Goal: Find specific page/section: Find specific page/section

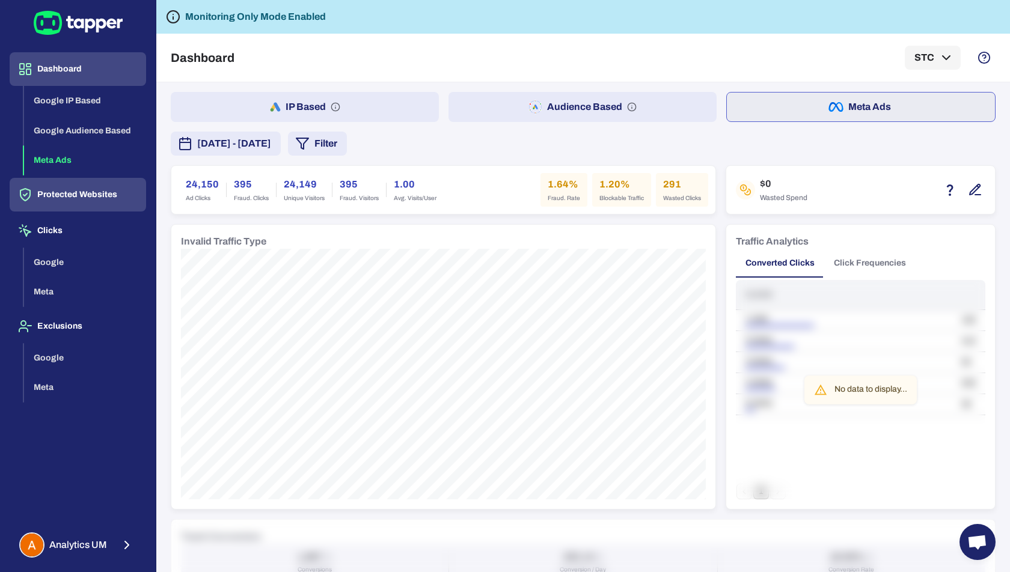
click at [58, 186] on button "Protected Websites" at bounding box center [78, 195] width 136 height 34
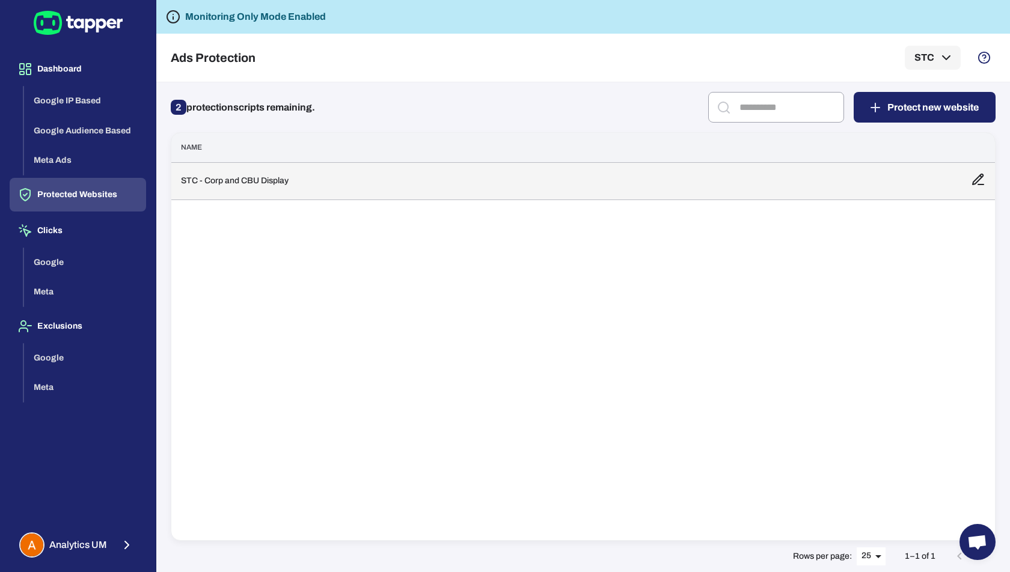
click at [243, 169] on td "STC - Corp and CBU Display" at bounding box center [566, 180] width 790 height 37
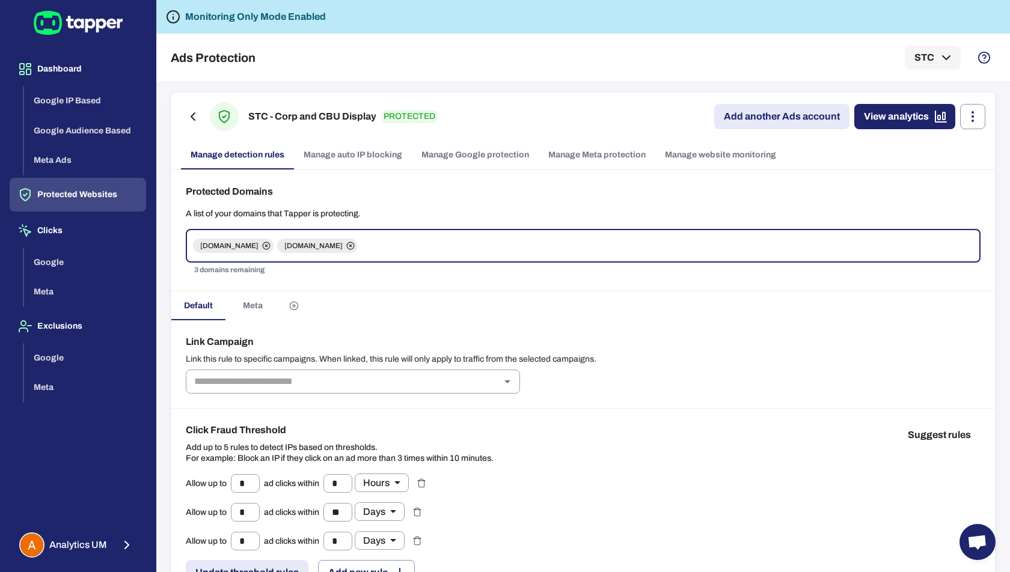
scroll to position [39, 0]
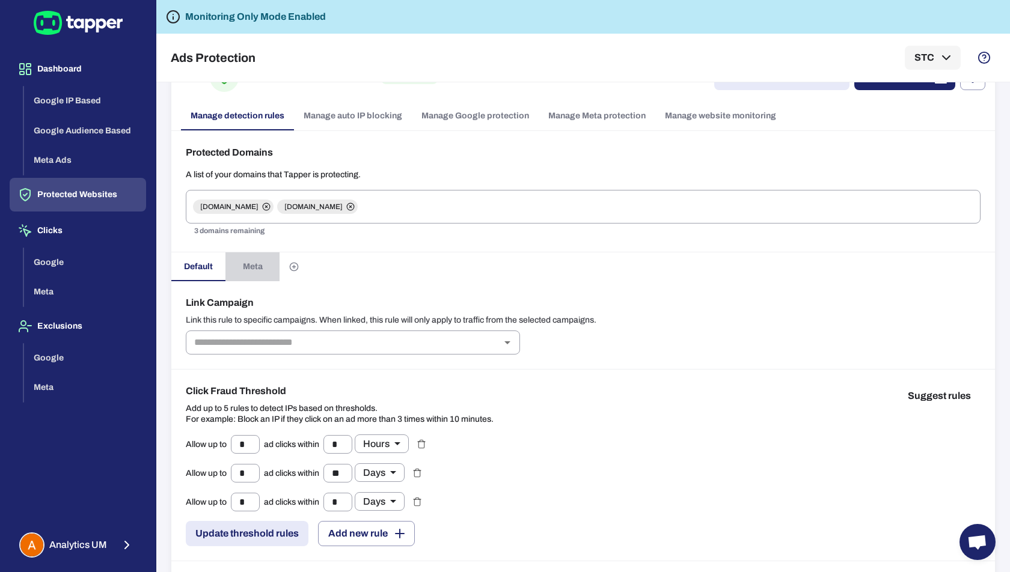
click at [251, 270] on span "Meta" at bounding box center [253, 266] width 20 height 11
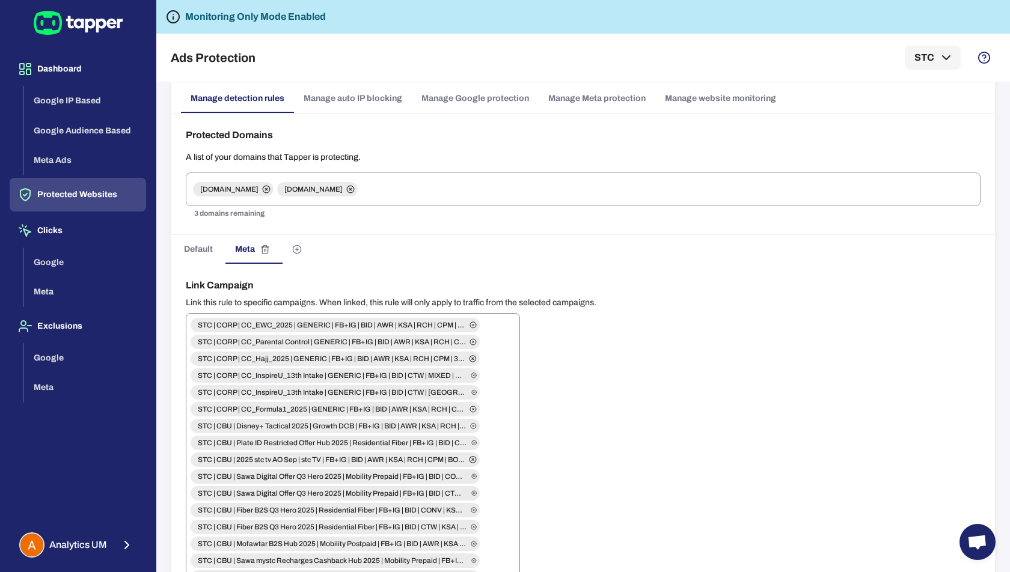
scroll to position [51, 0]
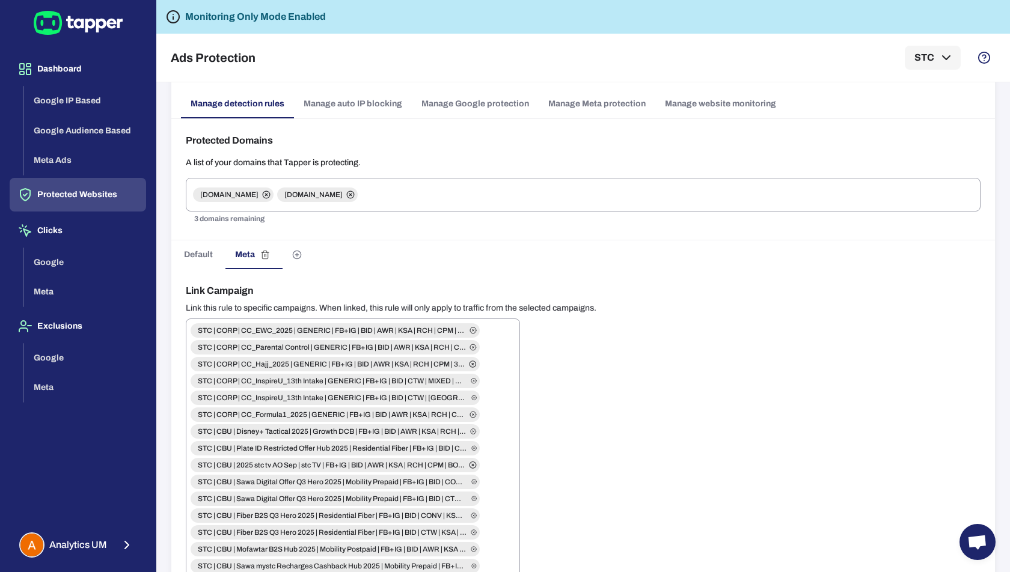
drag, startPoint x: 323, startPoint y: 275, endPoint x: 233, endPoint y: 249, distance: 93.8
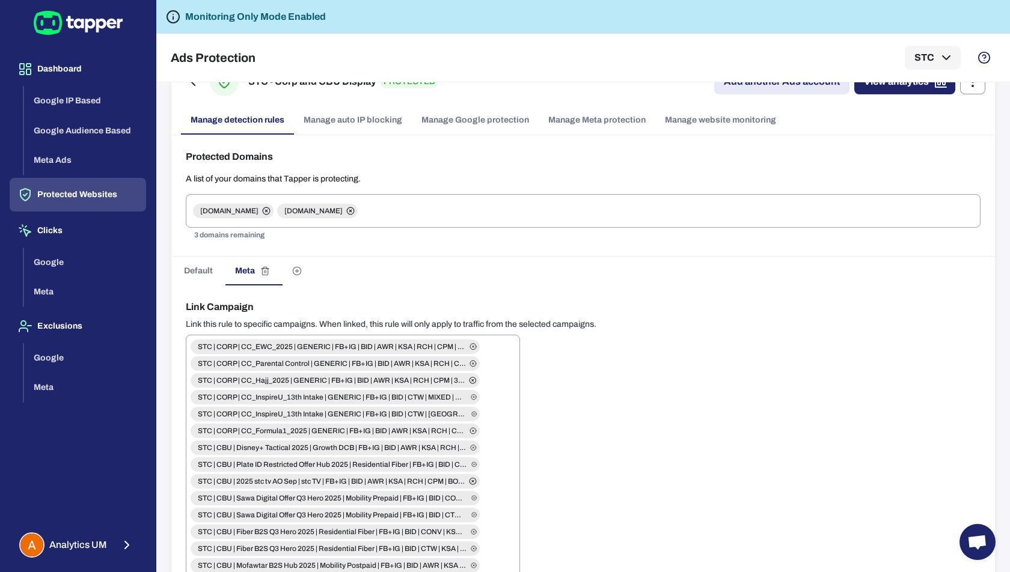
scroll to position [52, 0]
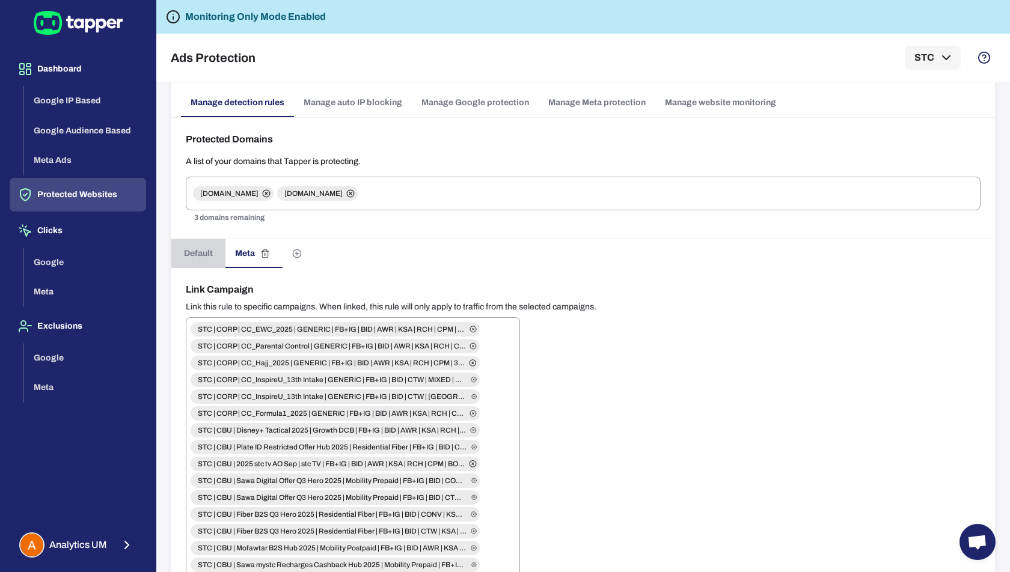
click at [191, 239] on button "Default" at bounding box center [198, 253] width 54 height 29
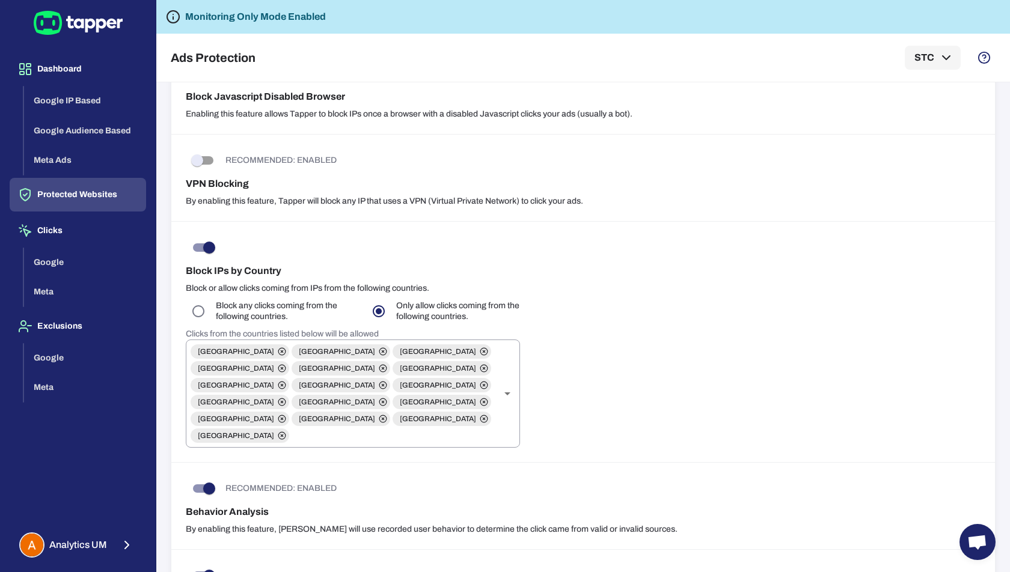
scroll to position [490, 0]
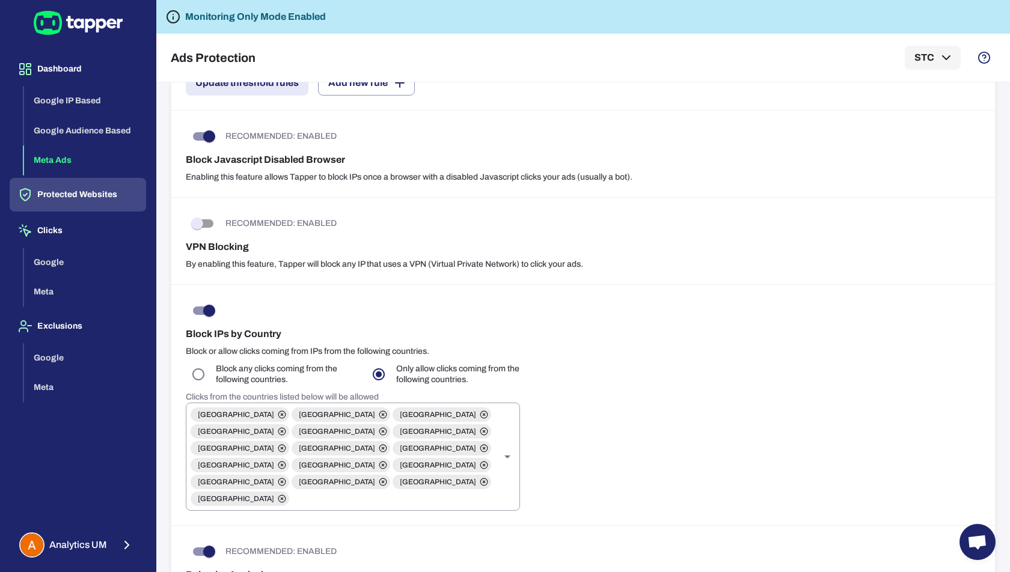
click at [54, 154] on button "Meta Ads" at bounding box center [85, 160] width 122 height 30
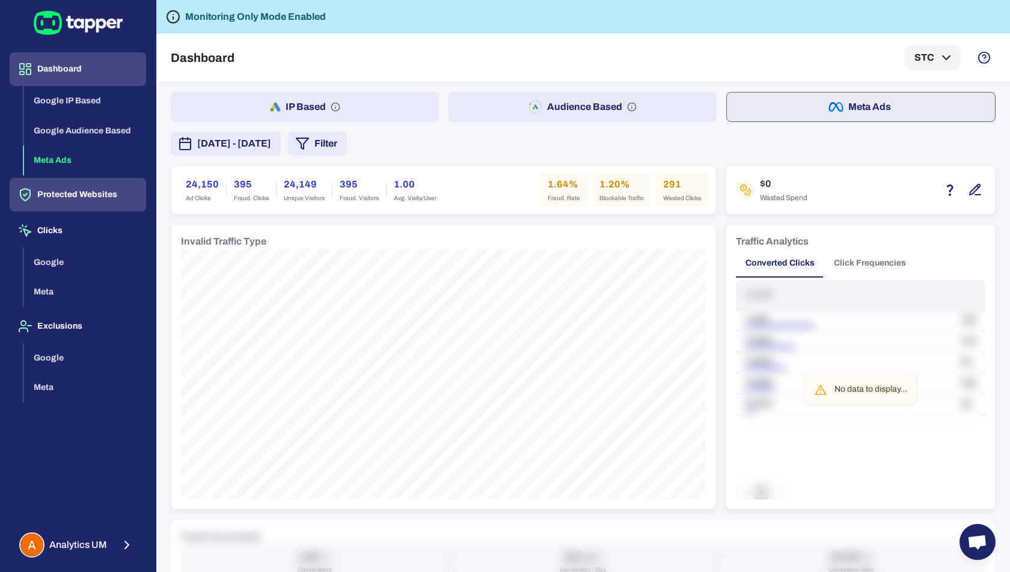
click at [64, 206] on button "Protected Websites" at bounding box center [78, 195] width 136 height 34
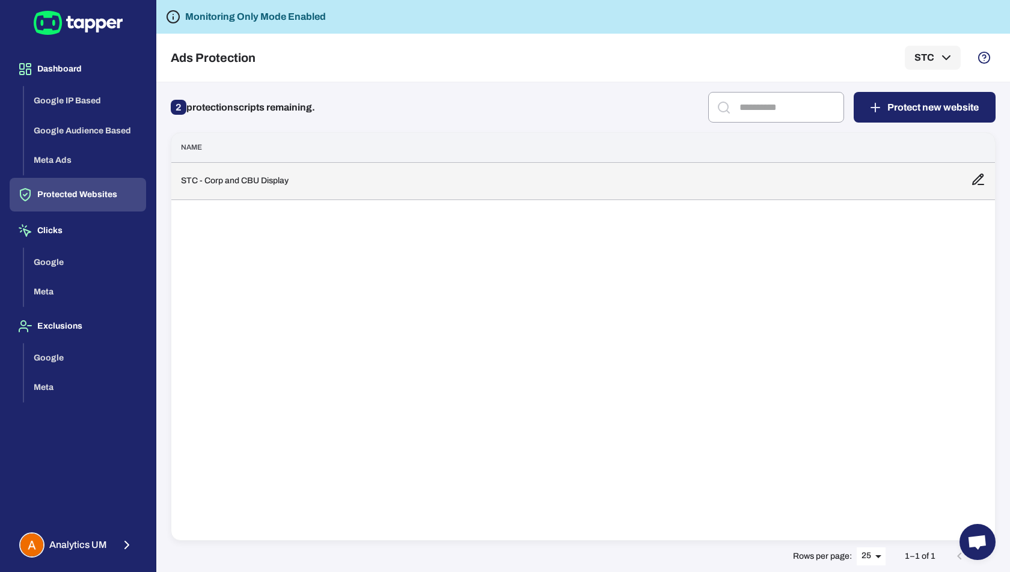
click at [228, 187] on td "STC - Corp and CBU Display" at bounding box center [566, 180] width 790 height 37
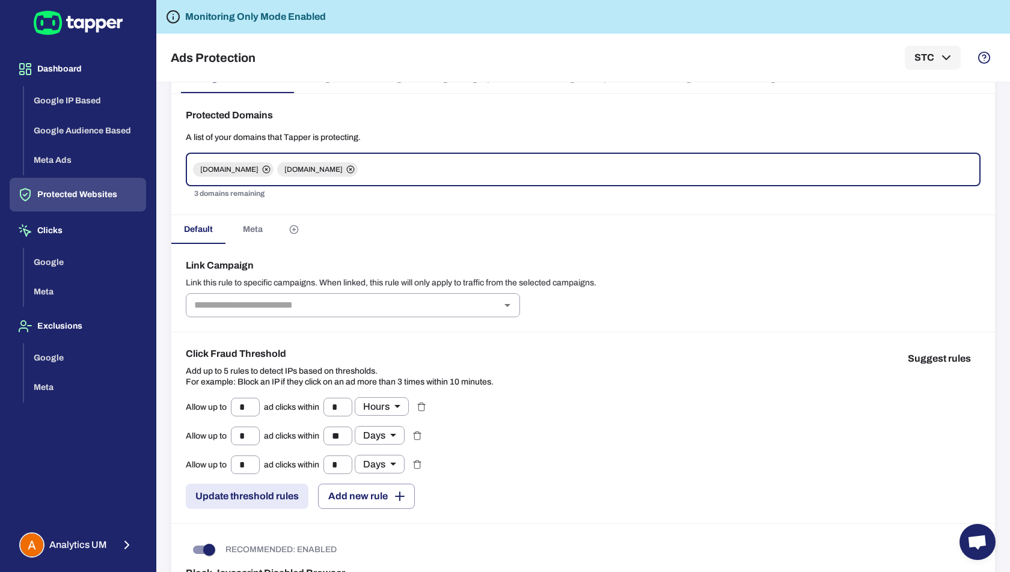
scroll to position [51, 0]
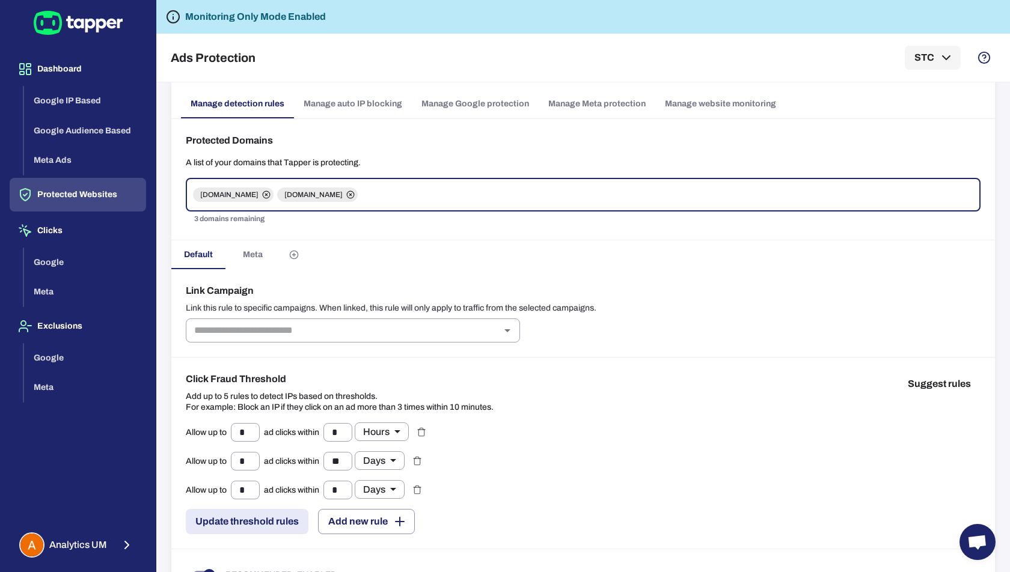
click at [255, 253] on span "Meta" at bounding box center [253, 254] width 20 height 11
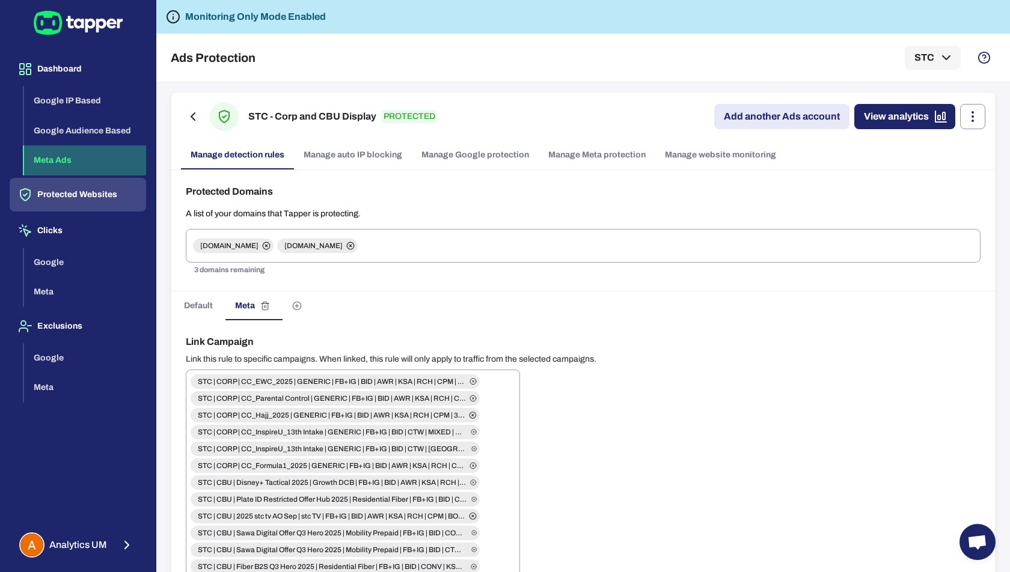
click at [62, 160] on button "Meta Ads" at bounding box center [85, 160] width 122 height 30
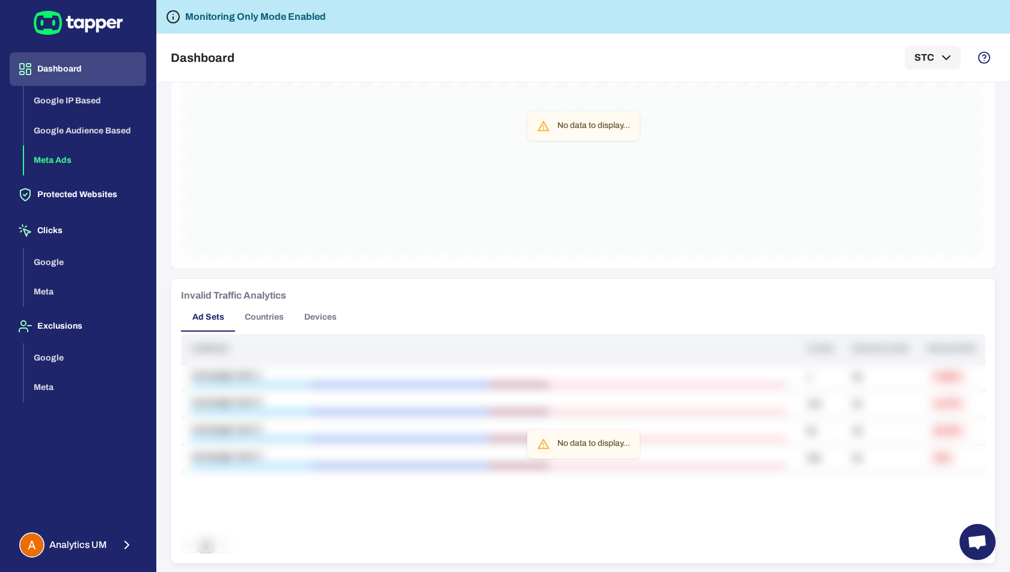
scroll to position [545, 0]
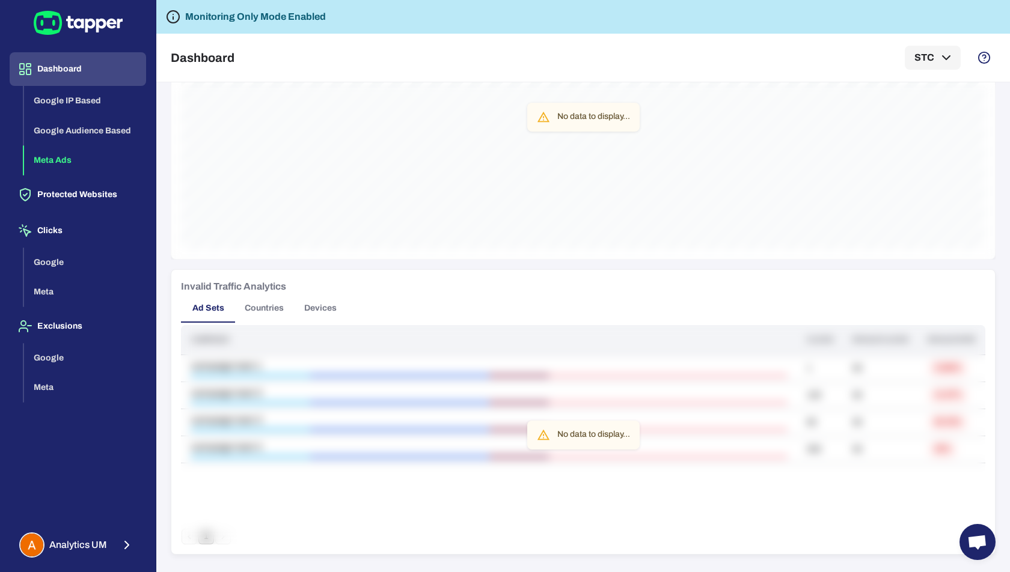
click at [260, 314] on button "Countries" at bounding box center [264, 308] width 58 height 29
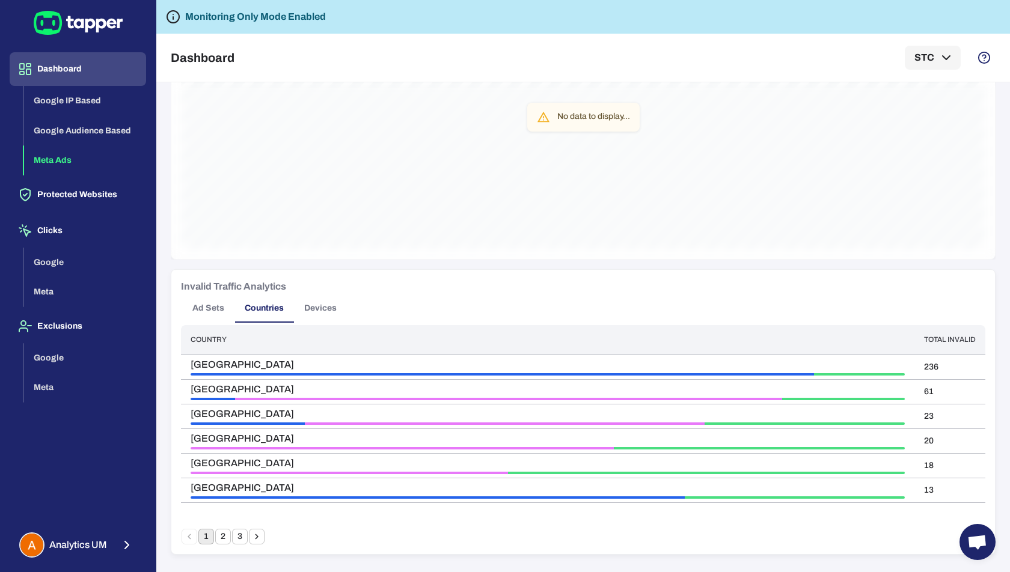
click at [330, 312] on button "Devices" at bounding box center [320, 308] width 54 height 29
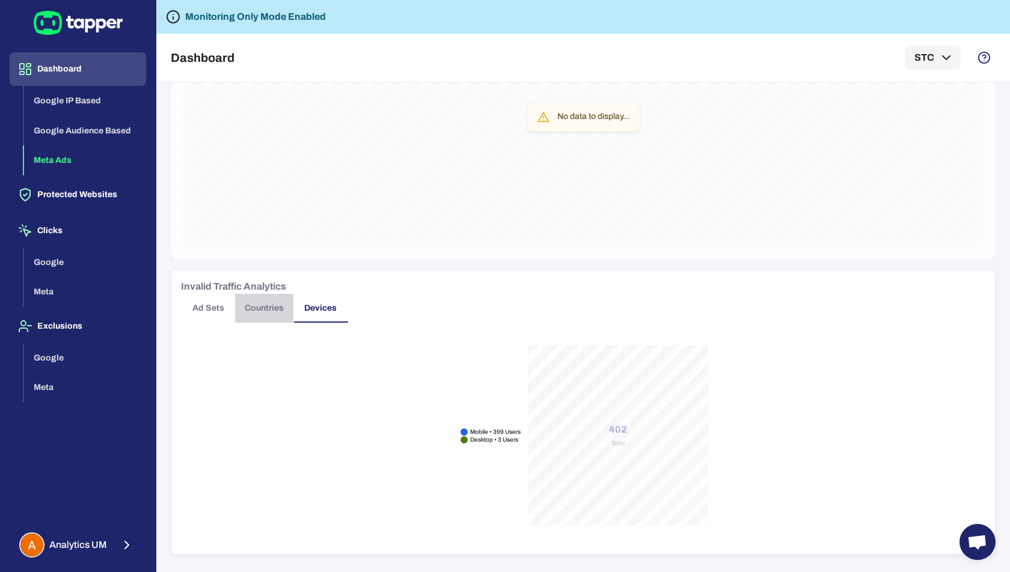
click at [262, 315] on button "Countries" at bounding box center [264, 308] width 58 height 29
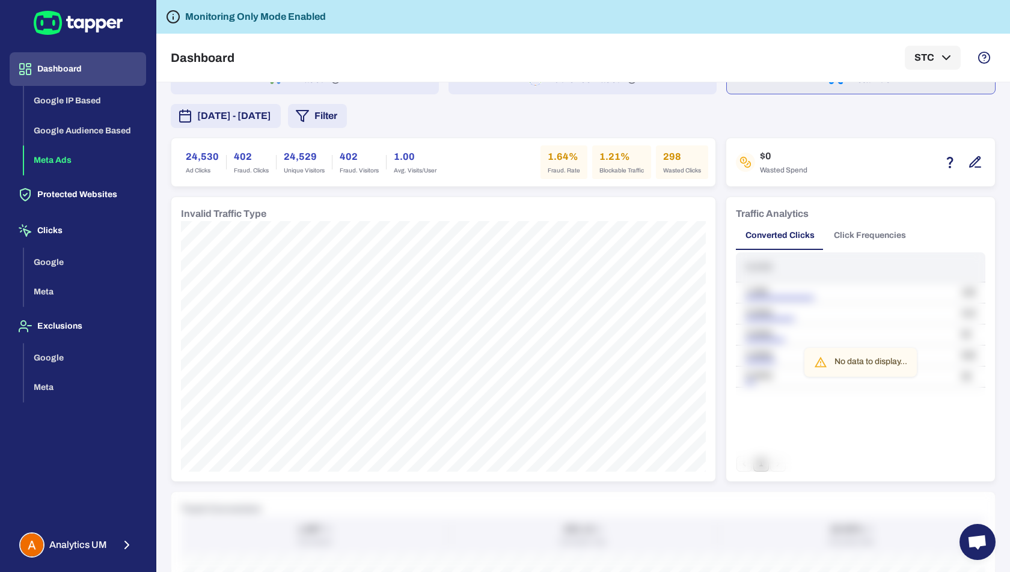
scroll to position [0, 0]
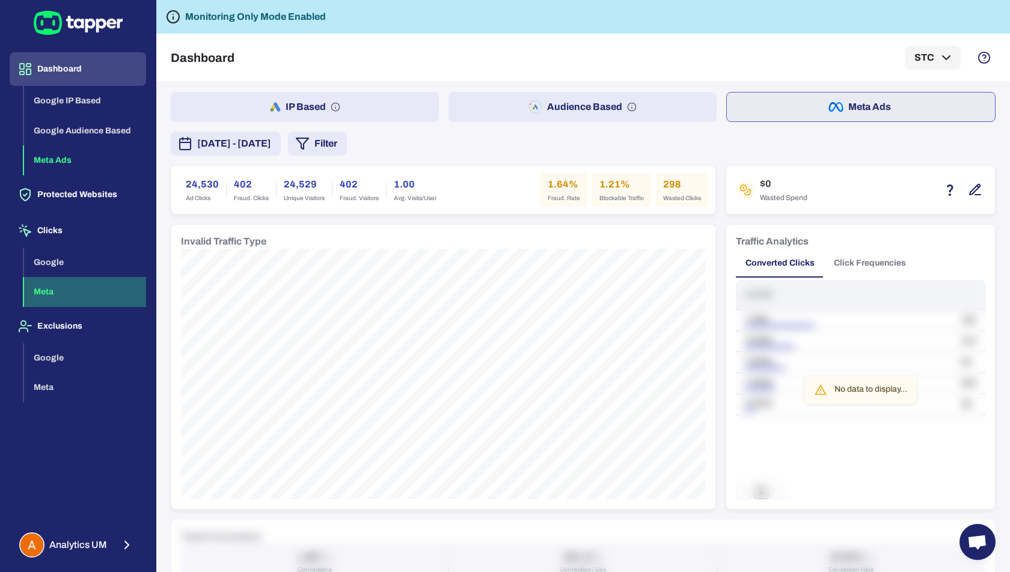
click at [53, 296] on button "Meta" at bounding box center [85, 292] width 122 height 30
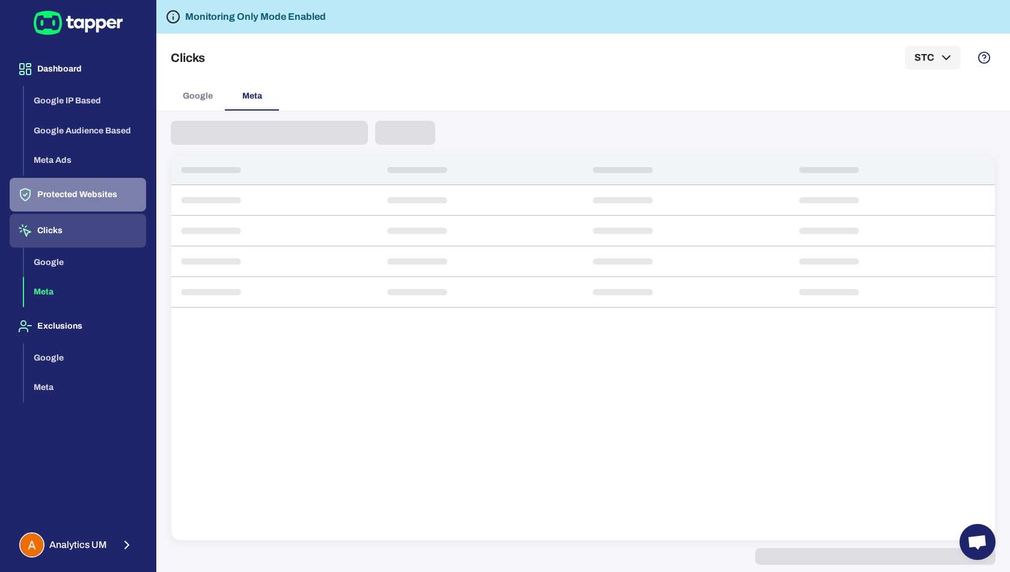
click at [84, 195] on button "Protected Websites" at bounding box center [78, 195] width 136 height 34
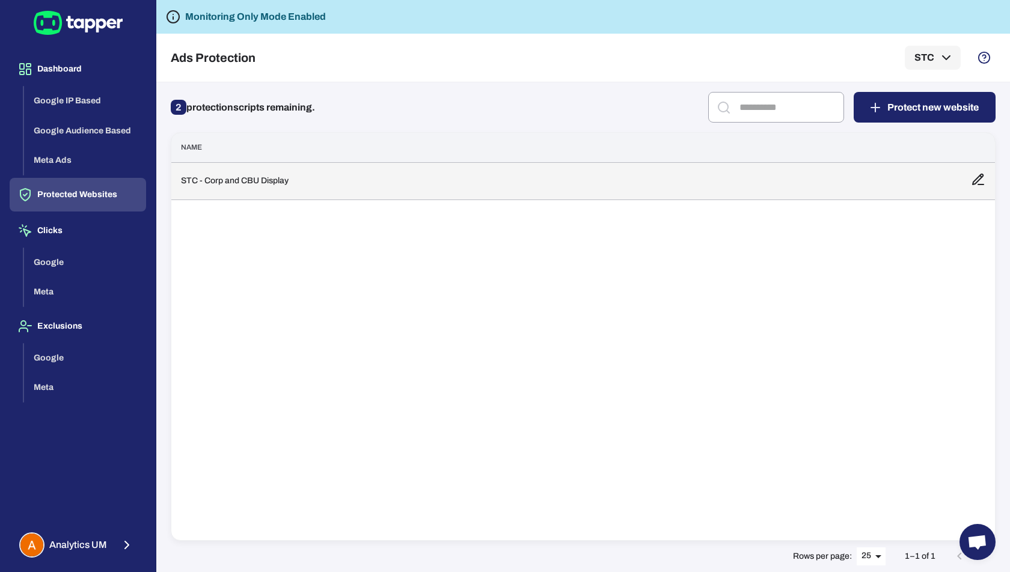
click at [272, 169] on td "STC - Corp and CBU Display" at bounding box center [566, 180] width 790 height 37
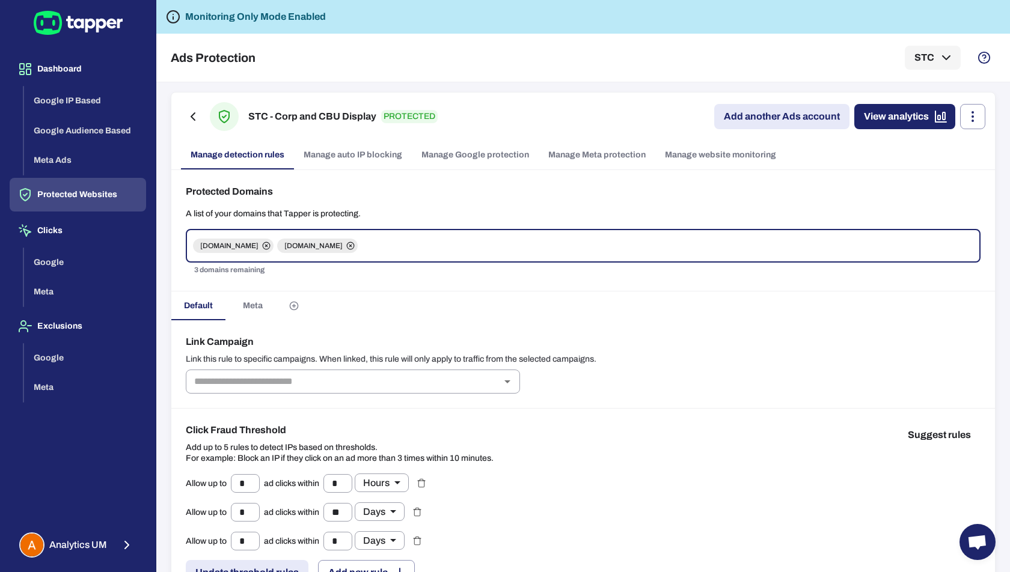
click at [261, 302] on span "Meta" at bounding box center [253, 305] width 20 height 11
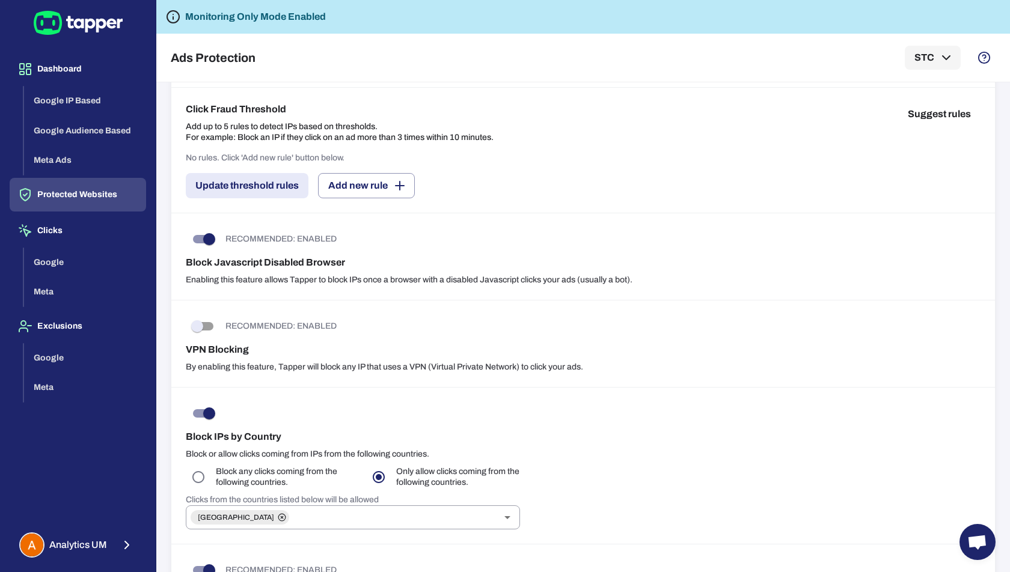
scroll to position [942, 0]
